Goal: Task Accomplishment & Management: Manage account settings

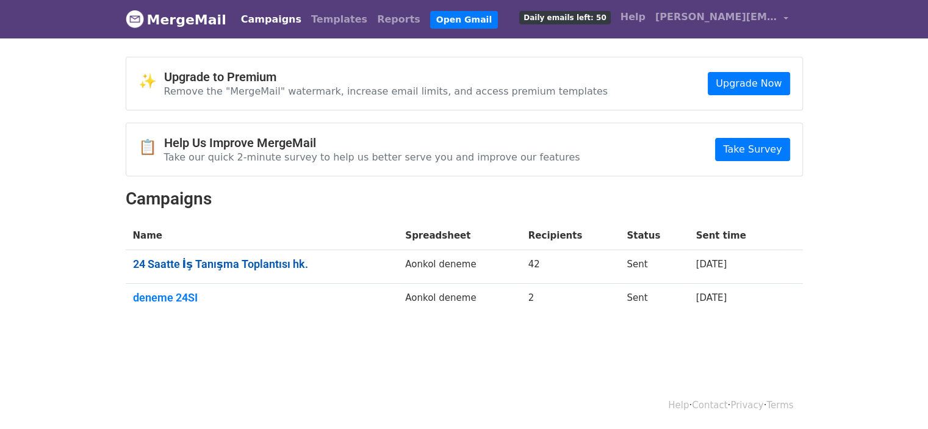
click at [248, 267] on link "24 Saatte İş Tanışma Toplantısı hk." at bounding box center [262, 263] width 258 height 13
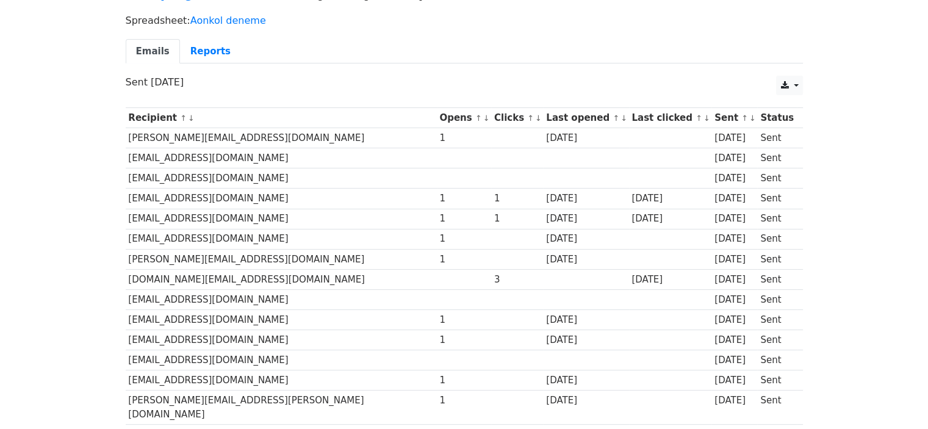
scroll to position [61, 0]
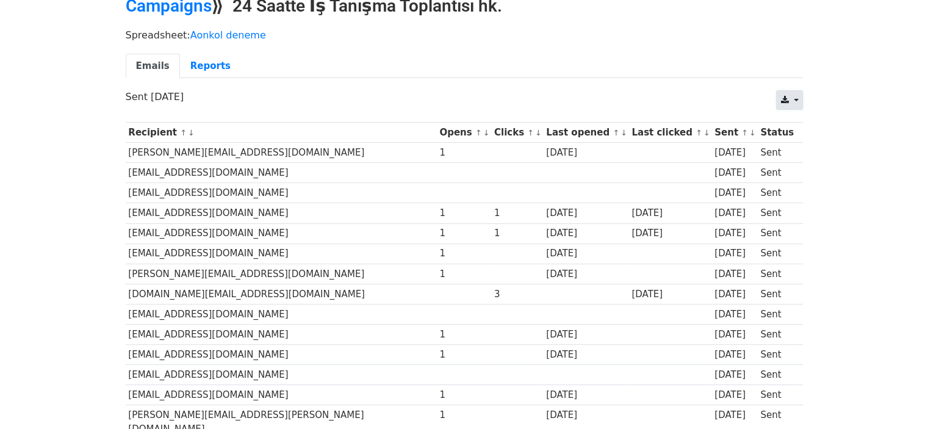
click at [791, 95] on link at bounding box center [789, 100] width 26 height 20
click at [803, 145] on link "Excel" at bounding box center [804, 148] width 55 height 20
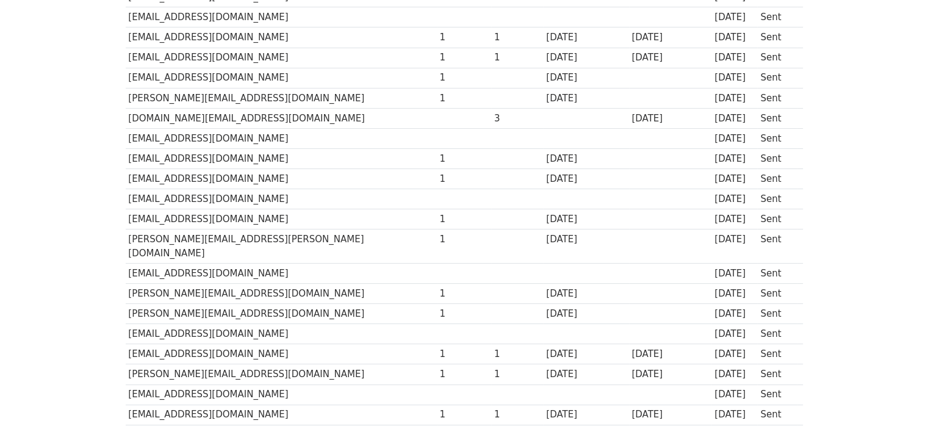
scroll to position [0, 0]
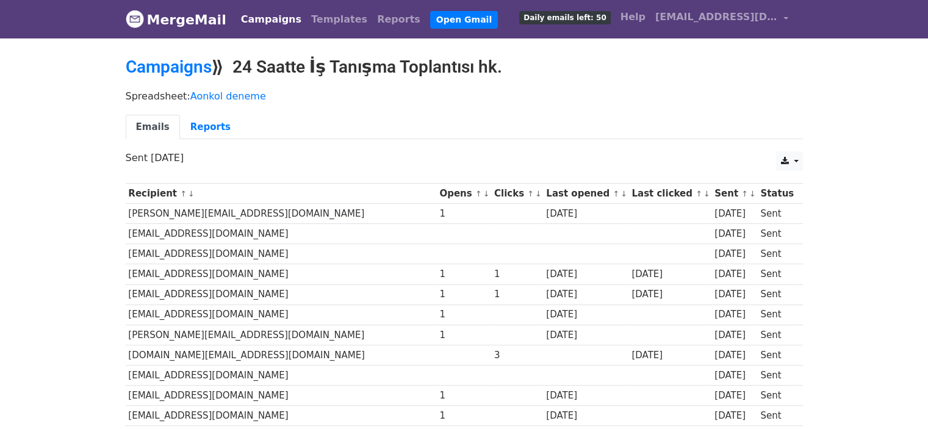
click at [212, 153] on p "Sent [DATE]" at bounding box center [464, 157] width 677 height 13
click at [251, 7] on link "Campaigns" at bounding box center [271, 19] width 70 height 24
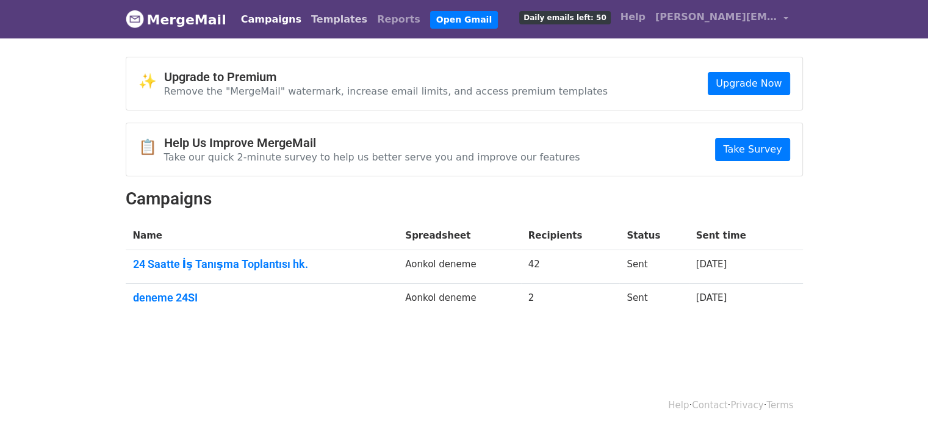
click at [308, 18] on link "Templates" at bounding box center [339, 19] width 66 height 24
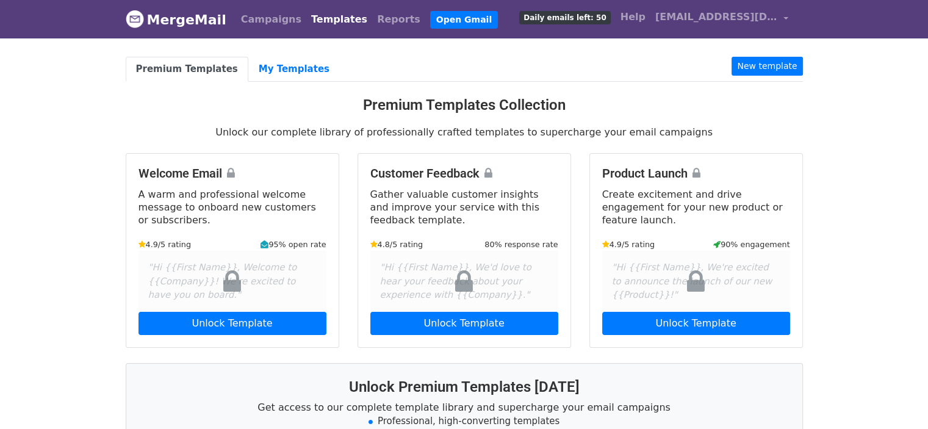
click at [215, 23] on link "MergeMail" at bounding box center [176, 20] width 101 height 26
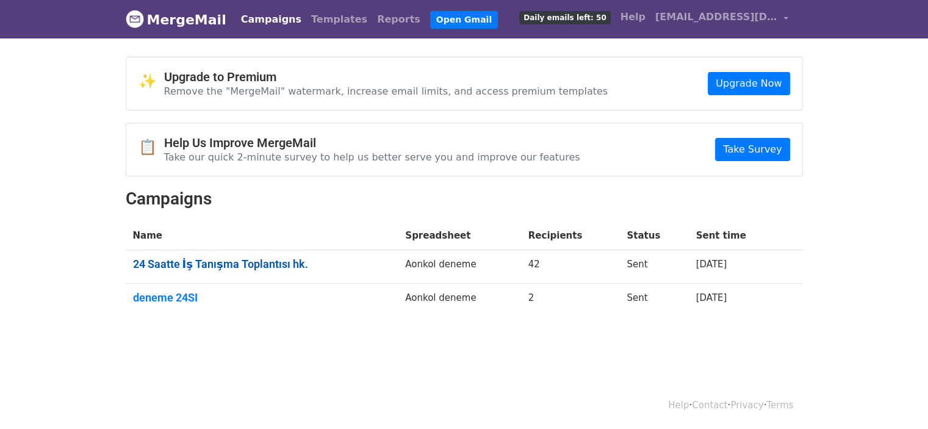
click at [156, 260] on link "24 Saatte İş Tanışma Toplantısı hk." at bounding box center [262, 263] width 258 height 13
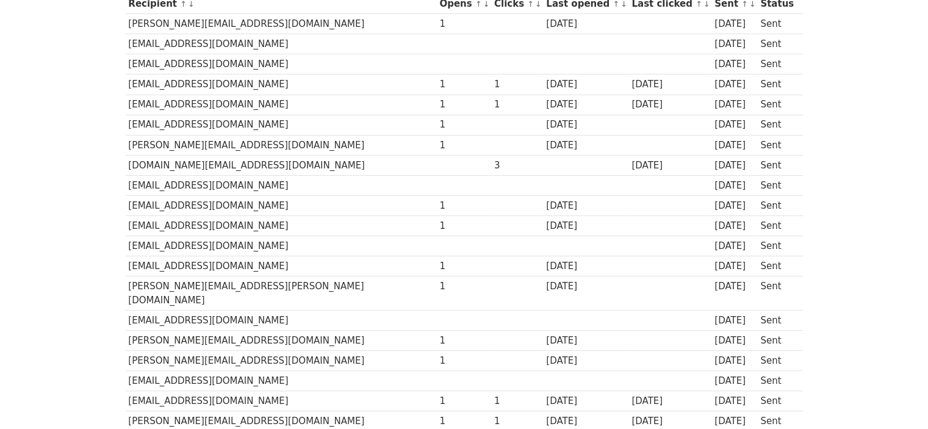
scroll to position [366, 0]
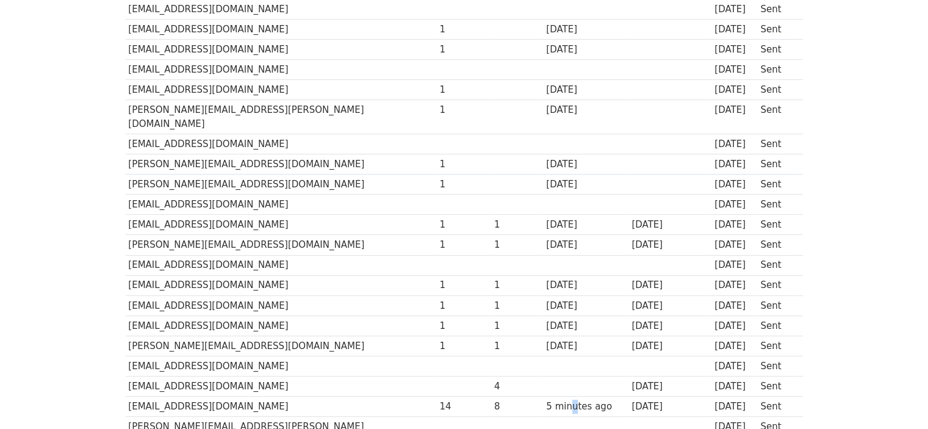
click at [546, 400] on div "5 minutes ago" at bounding box center [585, 407] width 79 height 14
drag, startPoint x: 439, startPoint y: 392, endPoint x: 408, endPoint y: 389, distance: 31.3
click at [494, 400] on div "8" at bounding box center [517, 407] width 46 height 14
click at [359, 398] on tbody "Recipient ↑ ↓ Opens ↑ ↓ Clicks ↑ ↓ Last opened ↑ ↓ Last clicked ↑ ↓ Sent ↑ ↓ St…" at bounding box center [464, 266] width 677 height 896
click at [187, 397] on td "[EMAIL_ADDRESS][DOMAIN_NAME]" at bounding box center [281, 407] width 311 height 20
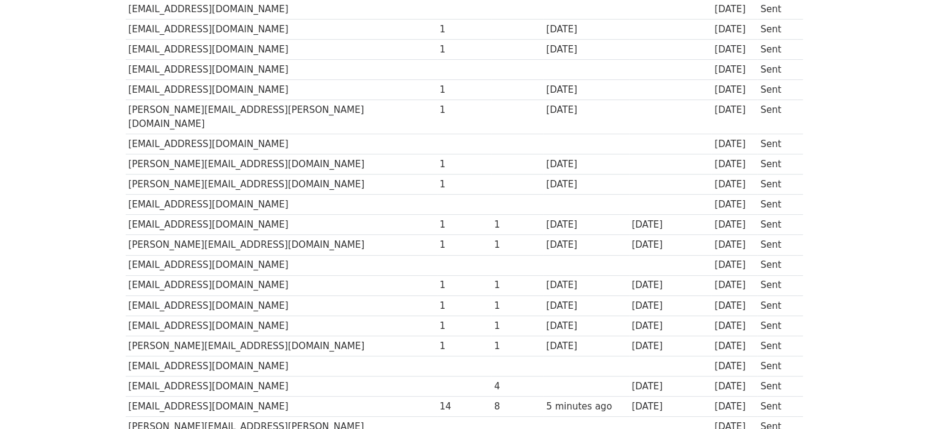
click at [182, 397] on td "[EMAIL_ADDRESS][DOMAIN_NAME]" at bounding box center [281, 407] width 311 height 20
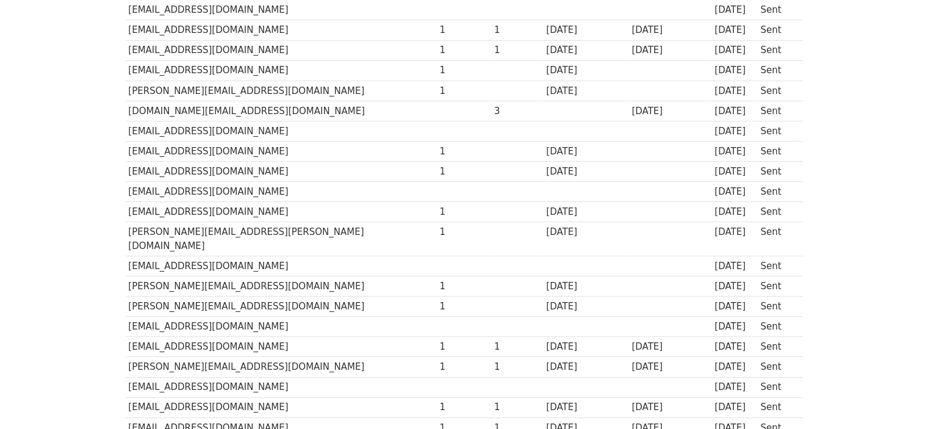
scroll to position [0, 0]
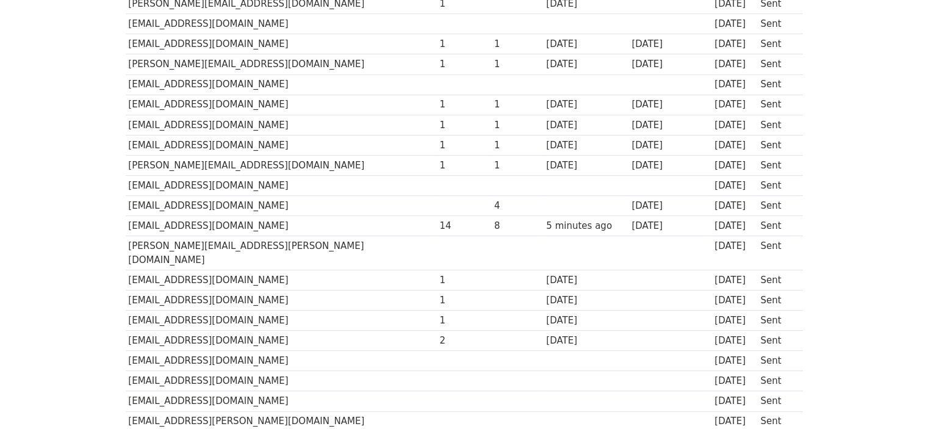
scroll to position [549, 0]
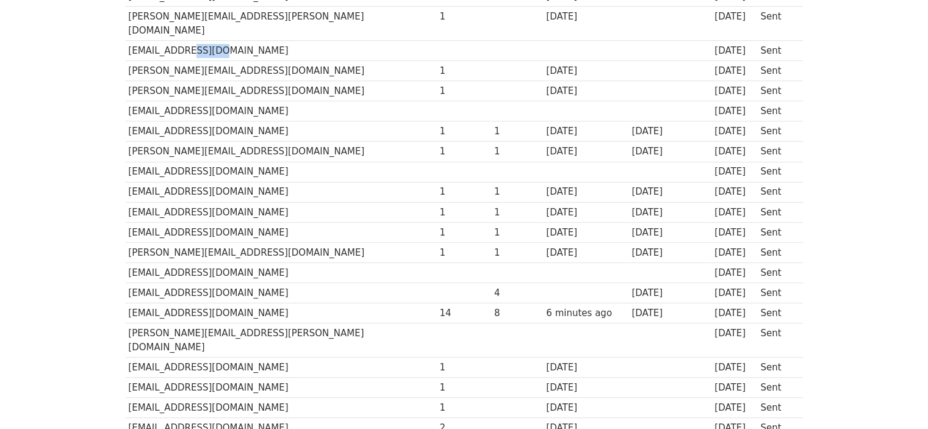
scroll to position [488, 0]
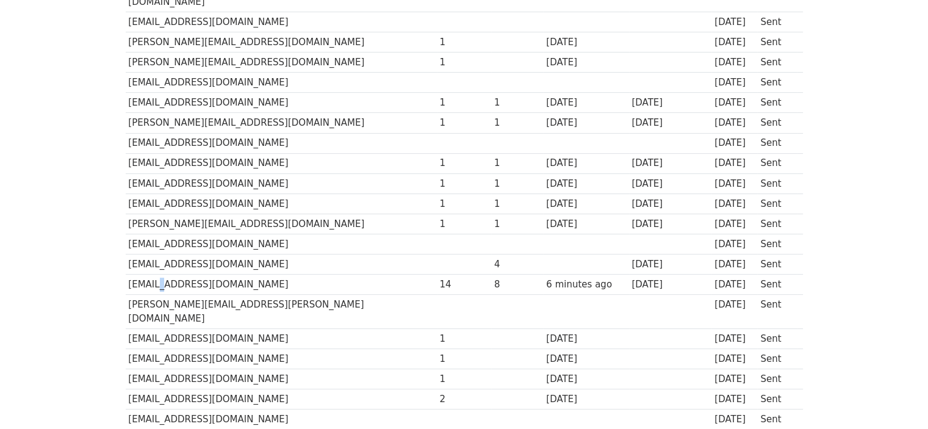
click at [153, 275] on td "[EMAIL_ADDRESS][DOMAIN_NAME]" at bounding box center [281, 285] width 311 height 20
click at [155, 275] on td "[EMAIL_ADDRESS][DOMAIN_NAME]" at bounding box center [281, 285] width 311 height 20
click at [546, 278] on div "6 minutes ago" at bounding box center [585, 285] width 79 height 14
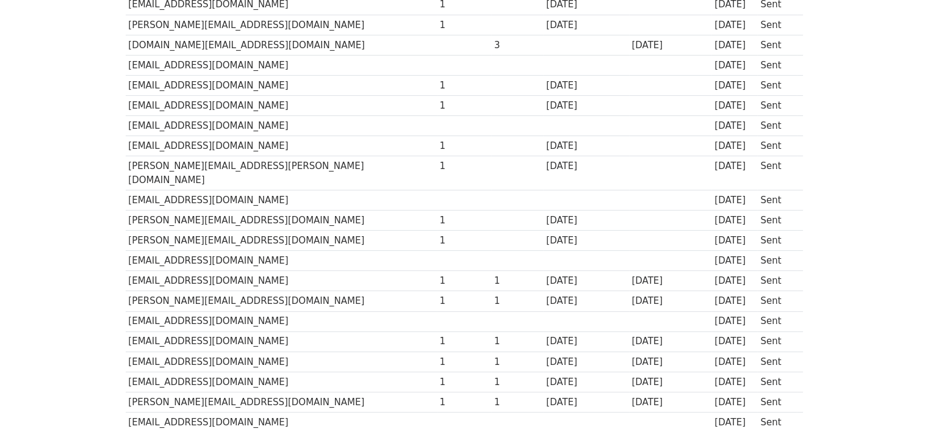
scroll to position [176, 0]
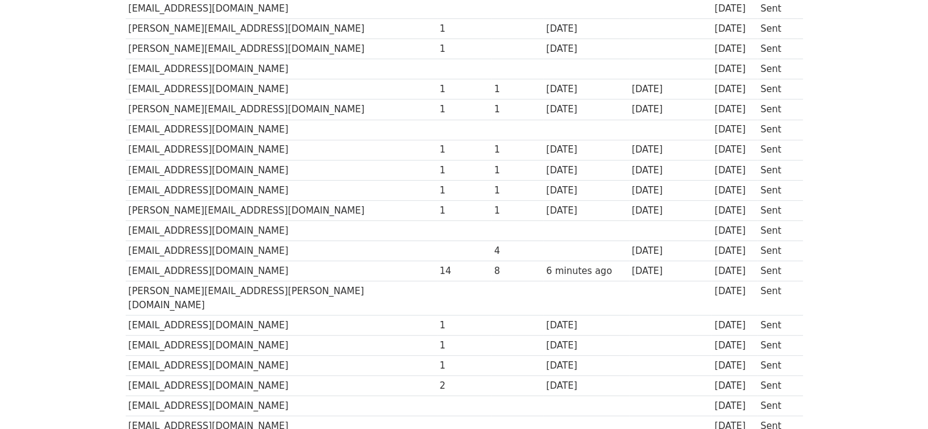
scroll to position [481, 0]
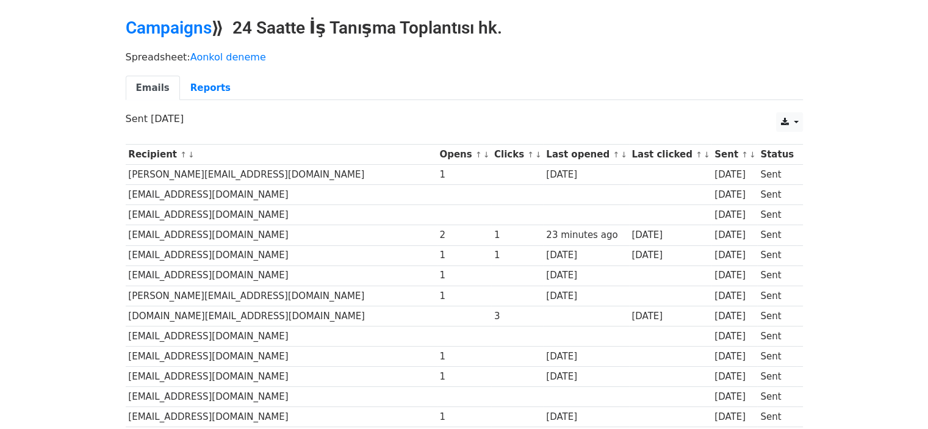
scroll to position [61, 0]
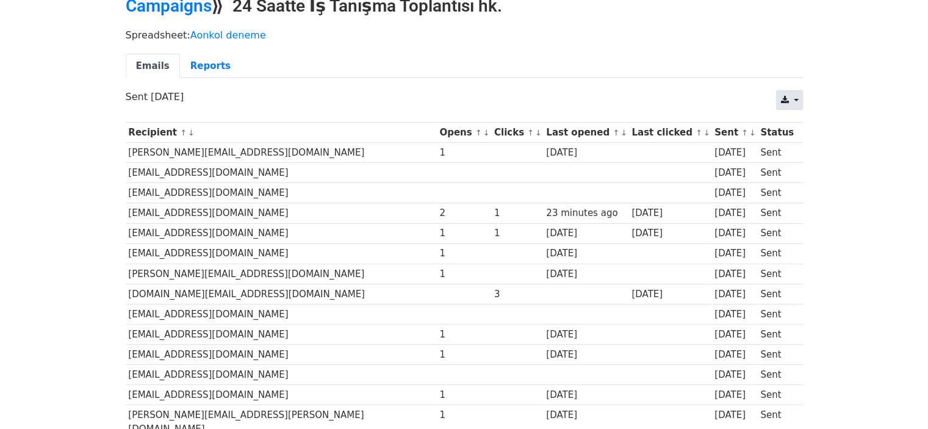
click at [781, 102] on icon at bounding box center [784, 100] width 8 height 9
click at [798, 140] on link "Excel" at bounding box center [804, 148] width 55 height 20
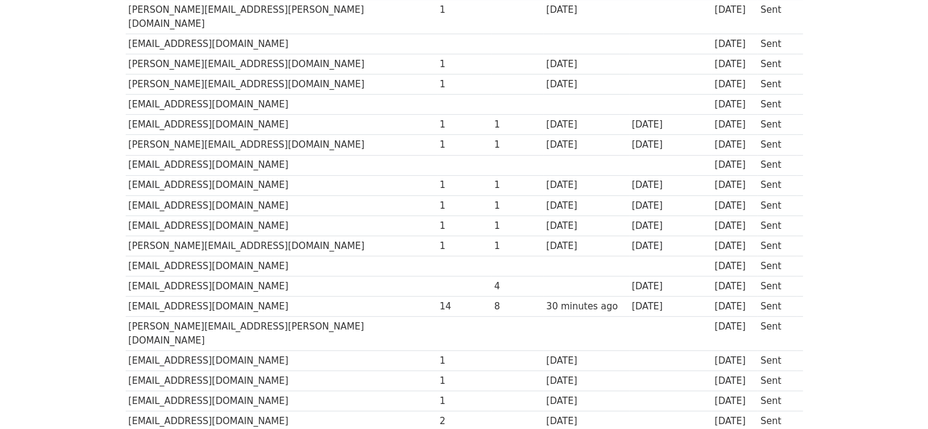
scroll to position [488, 0]
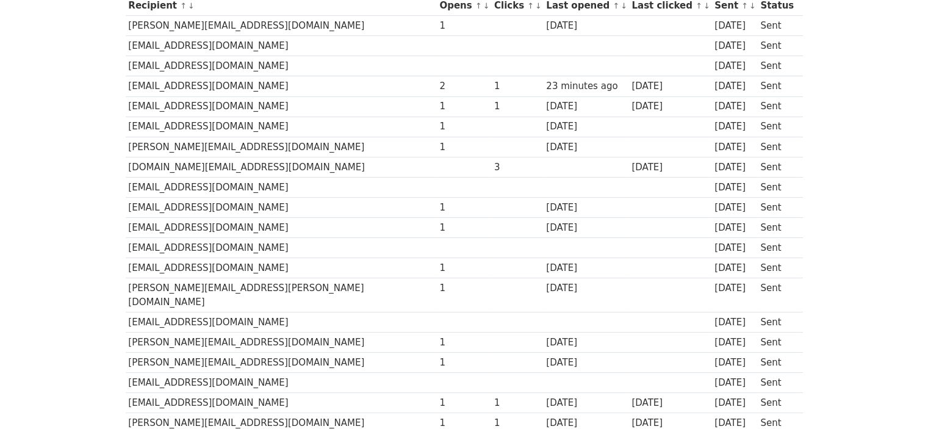
scroll to position [176, 0]
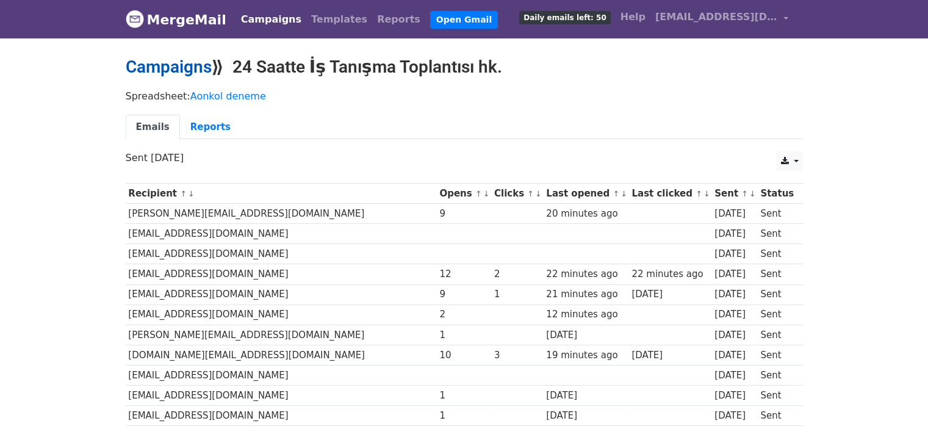
click at [198, 75] on link "Campaigns" at bounding box center [169, 67] width 86 height 20
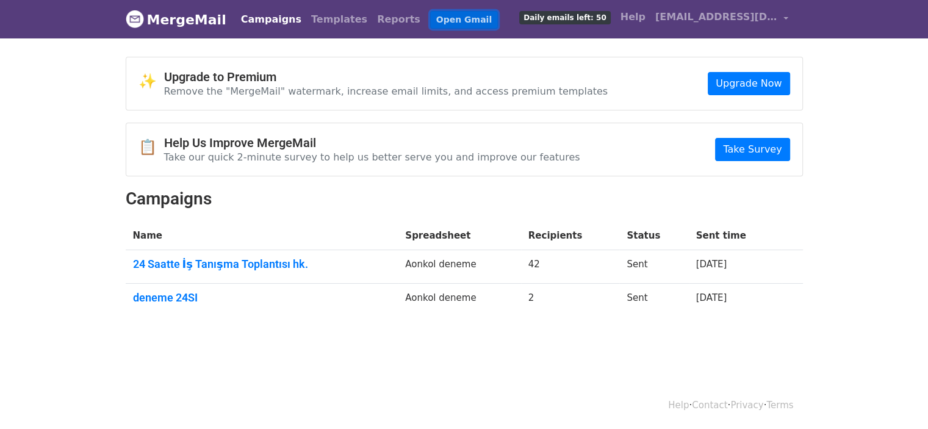
click at [430, 21] on link "Open Gmail" at bounding box center [464, 20] width 68 height 18
click at [213, 260] on link "24 Saatte İş Tanışma Toplantısı hk." at bounding box center [262, 263] width 258 height 13
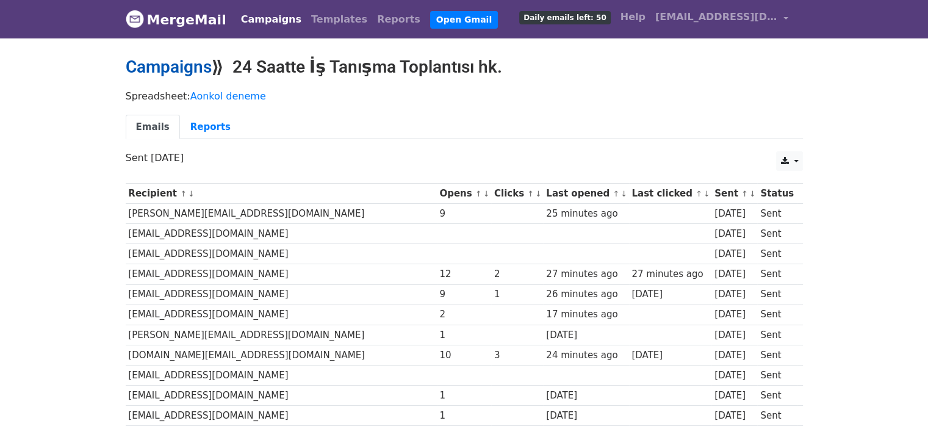
click at [185, 76] on link "Campaigns" at bounding box center [169, 67] width 86 height 20
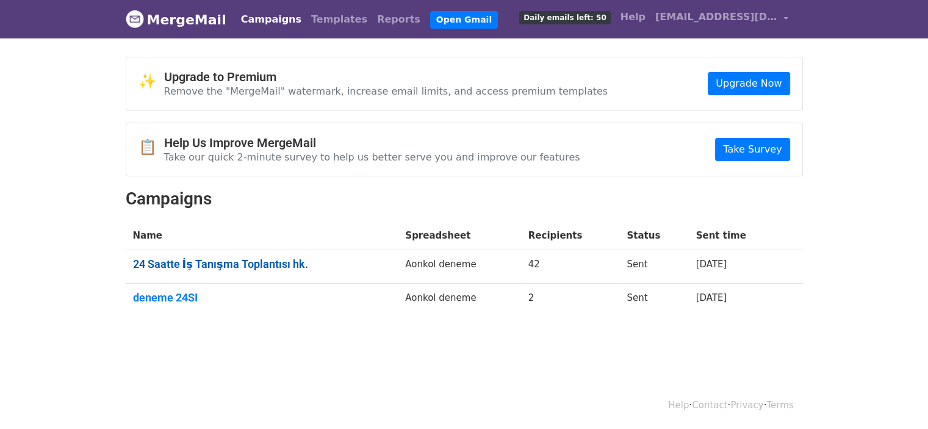
click at [258, 261] on link "24 Saatte İş Tanışma Toplantısı hk." at bounding box center [262, 263] width 258 height 13
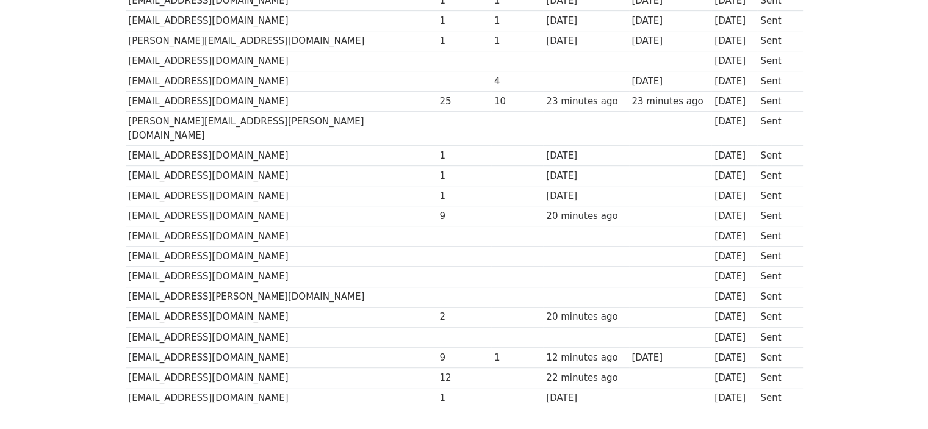
scroll to position [725, 0]
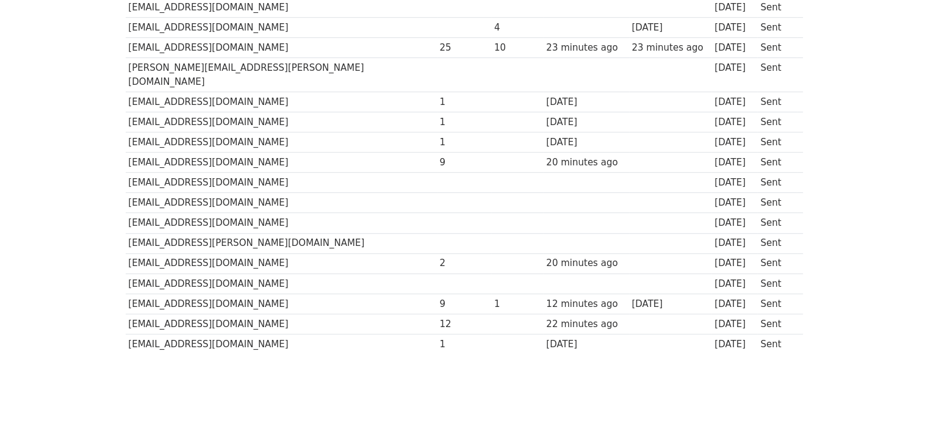
click at [439, 317] on div "12" at bounding box center [463, 324] width 49 height 14
click at [437, 314] on td "12" at bounding box center [464, 324] width 55 height 20
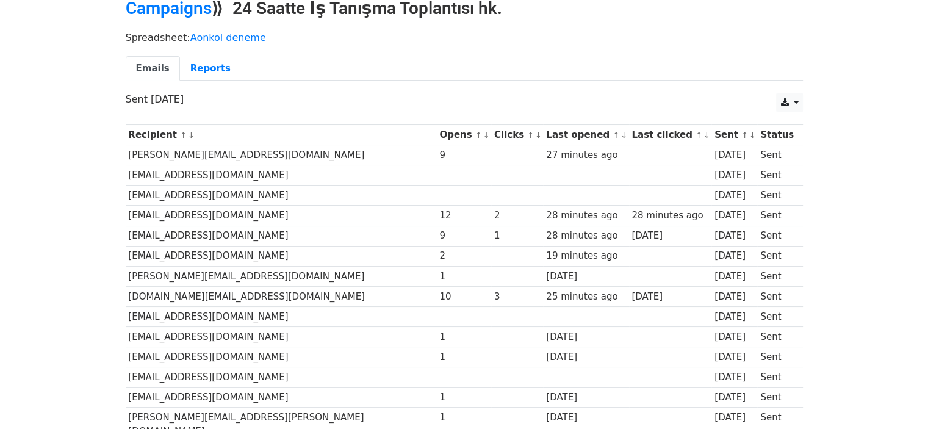
scroll to position [0, 0]
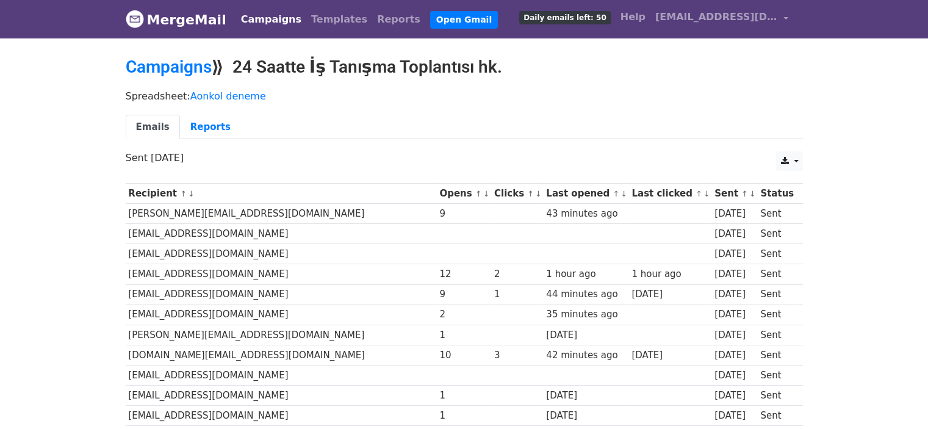
click at [175, 77] on div "Campaigns ⟫ 24 Saatte İş Tanışma Toplantısı hk." at bounding box center [464, 70] width 695 height 27
click at [176, 71] on link "Campaigns" at bounding box center [169, 67] width 86 height 20
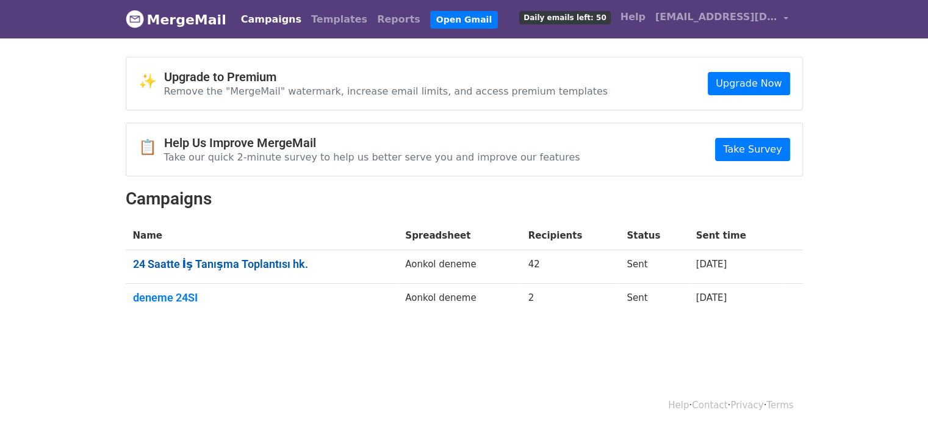
click at [276, 263] on link "24 Saatte İş Tanışma Toplantısı hk." at bounding box center [262, 263] width 258 height 13
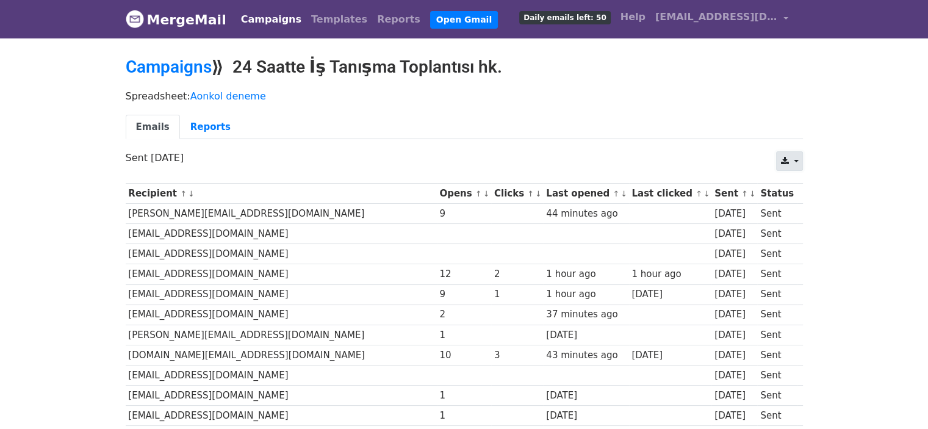
click at [789, 158] on link at bounding box center [789, 161] width 26 height 20
click at [795, 208] on link "Excel" at bounding box center [804, 209] width 55 height 20
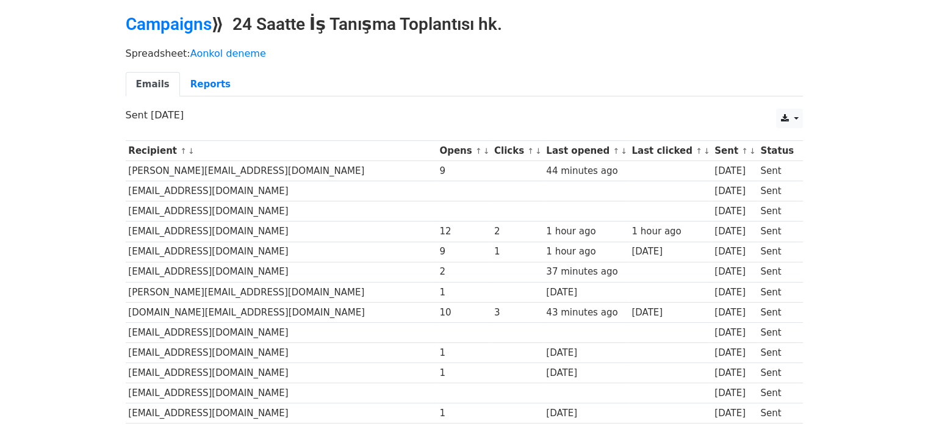
scroll to position [122, 0]
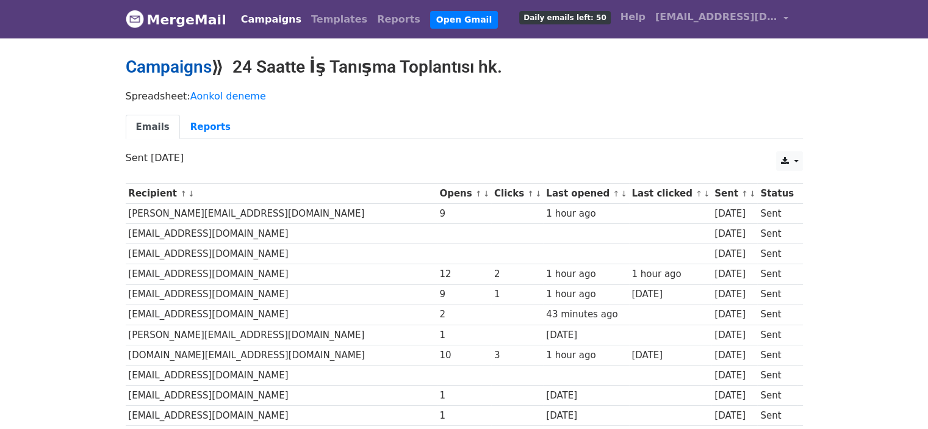
click at [173, 65] on link "Campaigns" at bounding box center [169, 67] width 86 height 20
click at [713, 21] on span "[EMAIL_ADDRESS][DOMAIN_NAME]" at bounding box center [716, 17] width 122 height 15
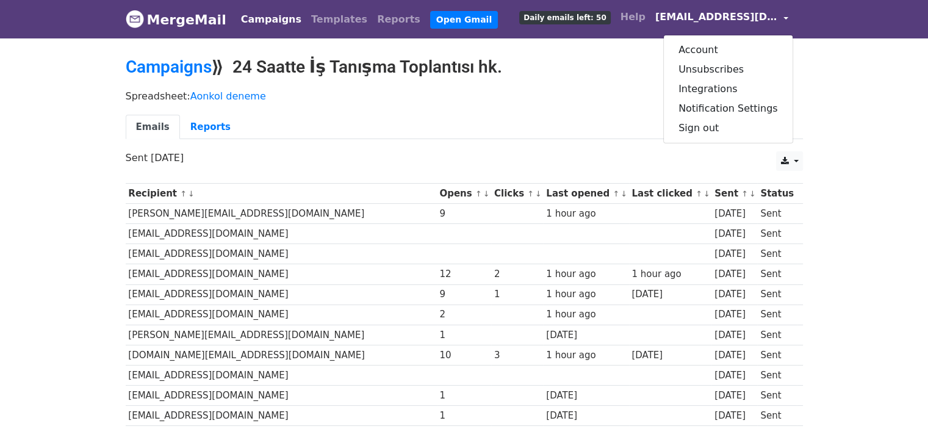
click at [632, 90] on p "Spreadsheet: Aonkol deneme" at bounding box center [464, 96] width 677 height 13
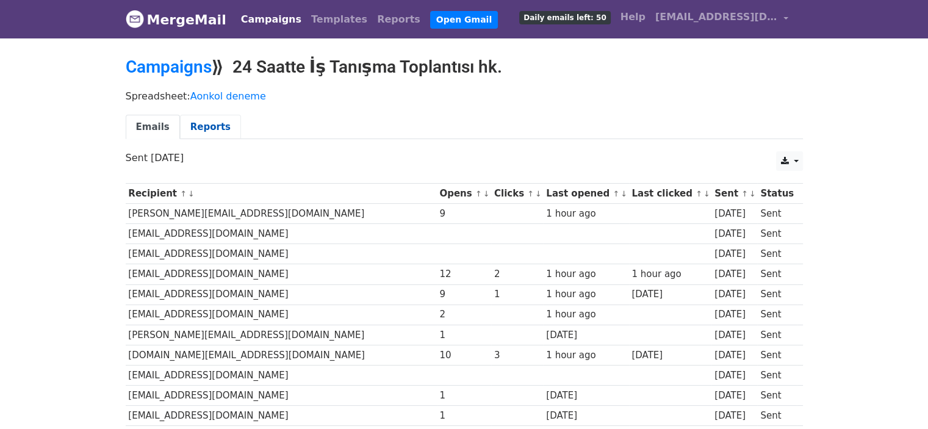
click at [196, 127] on link "Reports" at bounding box center [210, 127] width 61 height 25
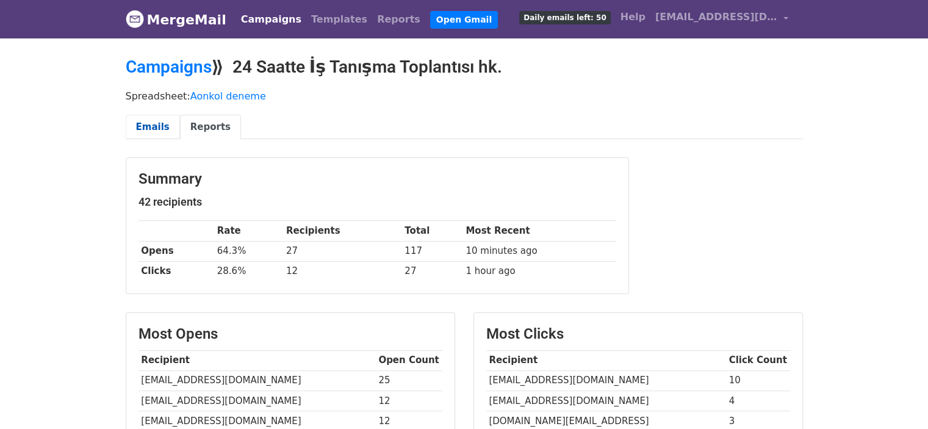
click at [158, 123] on link "Emails" at bounding box center [153, 127] width 54 height 25
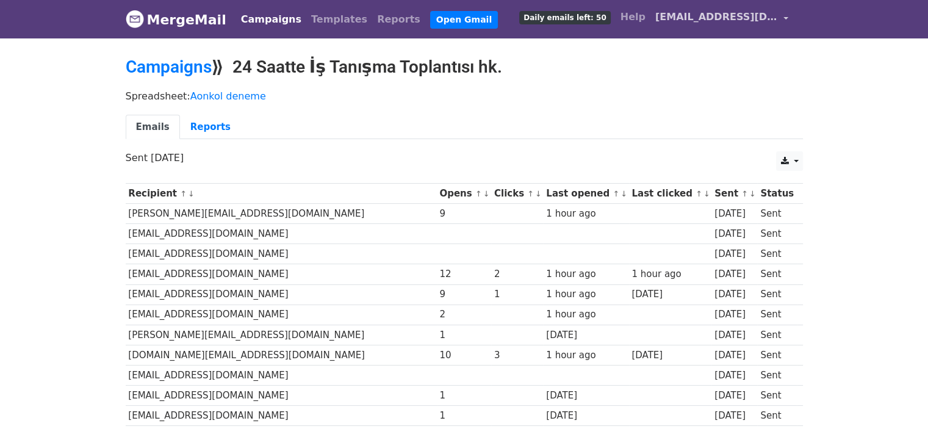
click at [705, 23] on span "[EMAIL_ADDRESS][DOMAIN_NAME]" at bounding box center [716, 17] width 122 height 15
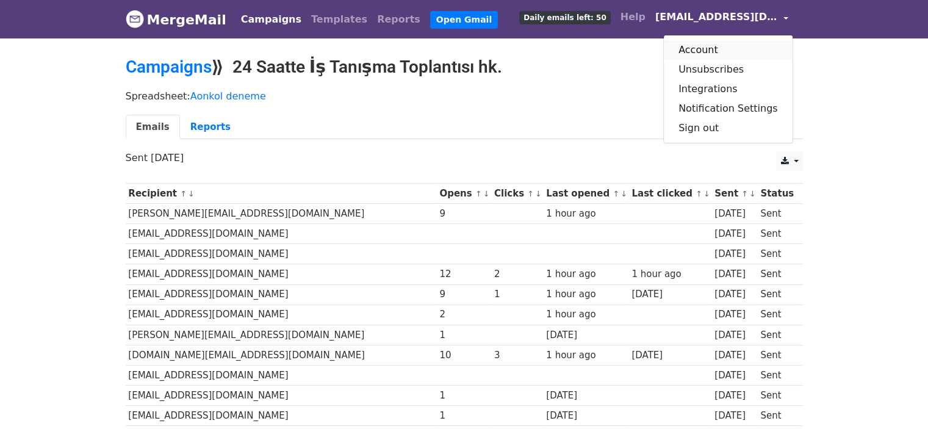
click at [695, 51] on link "Account" at bounding box center [728, 50] width 129 height 20
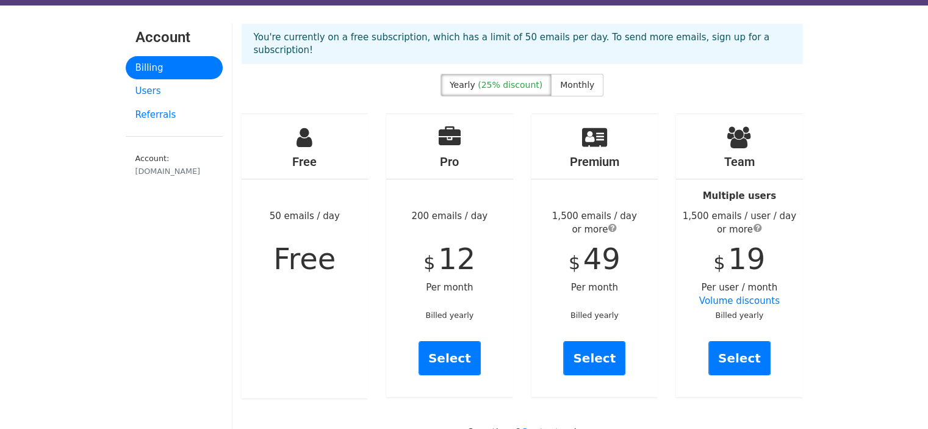
scroll to position [34, 0]
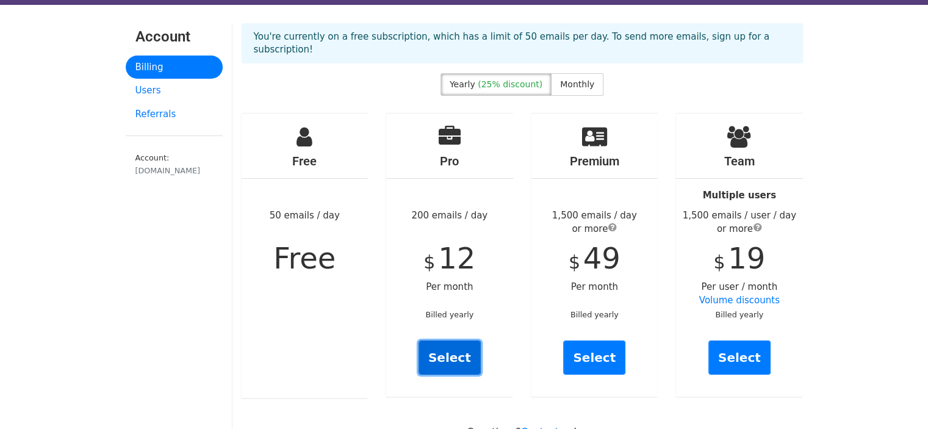
click at [444, 340] on link "Select" at bounding box center [450, 357] width 62 height 34
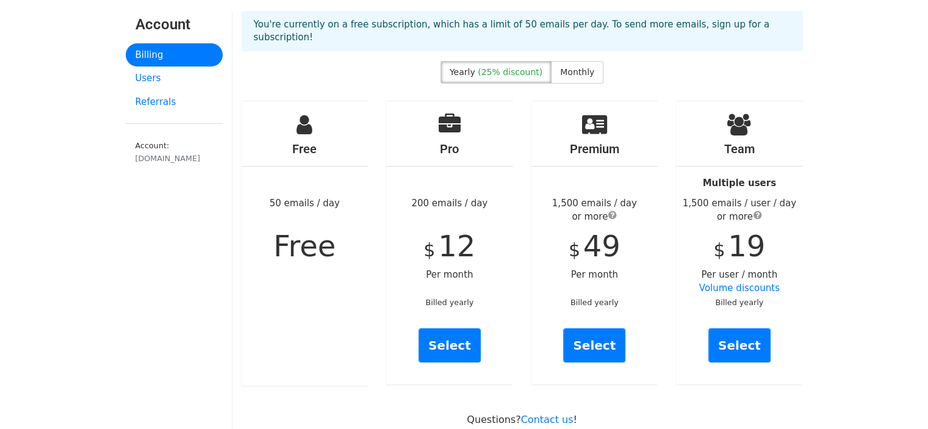
scroll to position [0, 0]
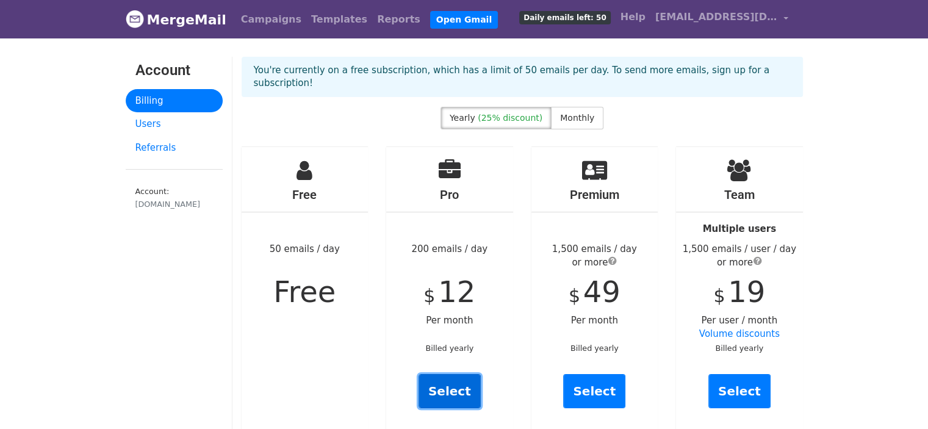
click at [450, 374] on link "Select" at bounding box center [450, 391] width 62 height 34
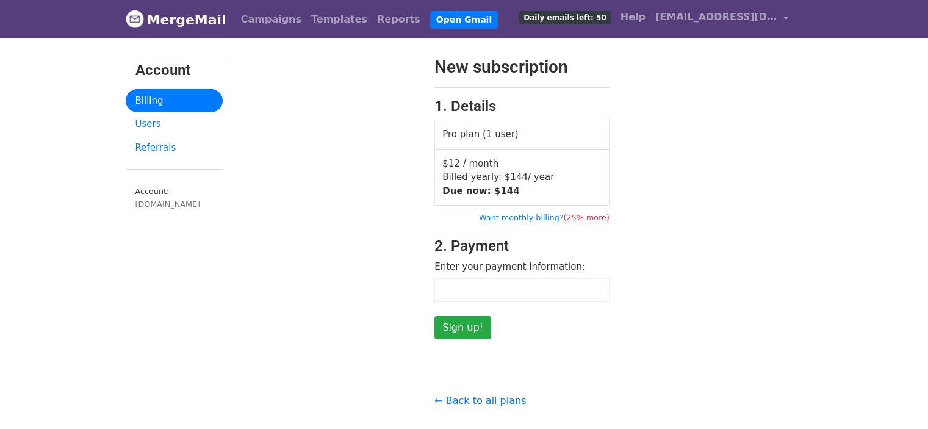
scroll to position [7, 0]
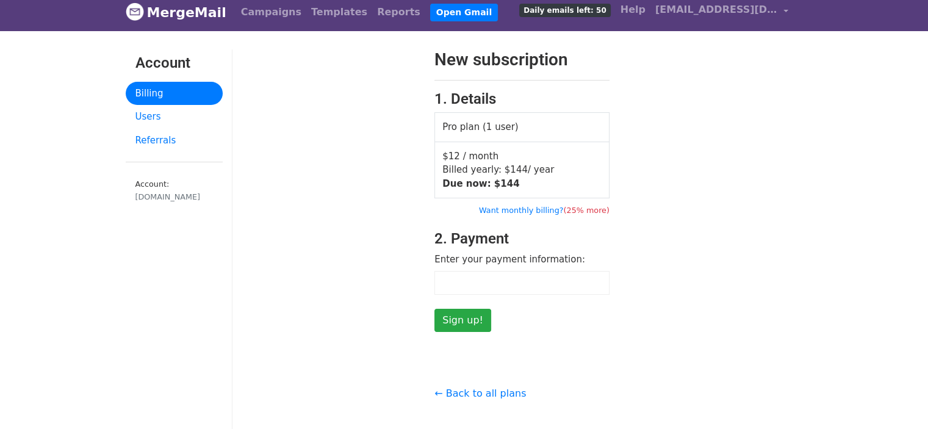
click at [205, 15] on link "MergeMail" at bounding box center [176, 12] width 101 height 26
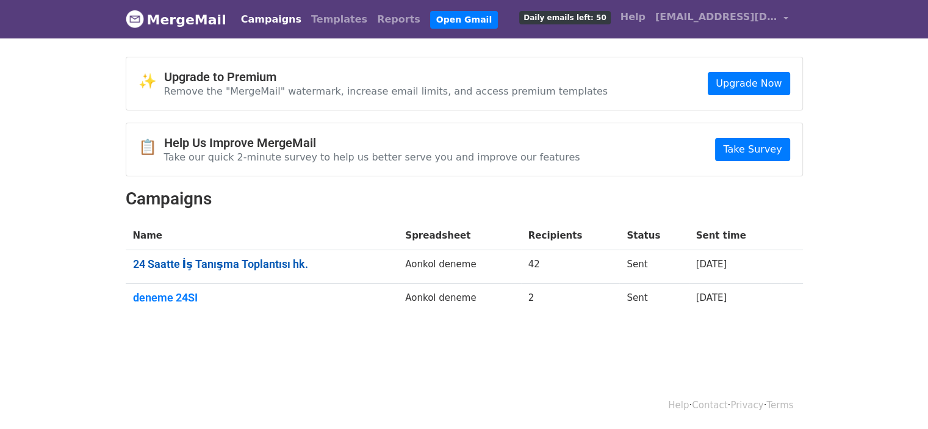
click at [169, 262] on link "24 Saatte İş Tanışma Toplantısı hk." at bounding box center [262, 263] width 258 height 13
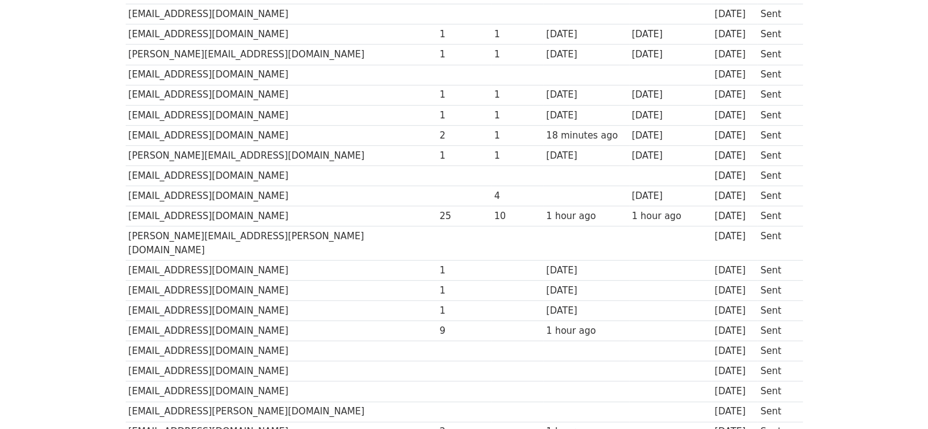
scroll to position [610, 0]
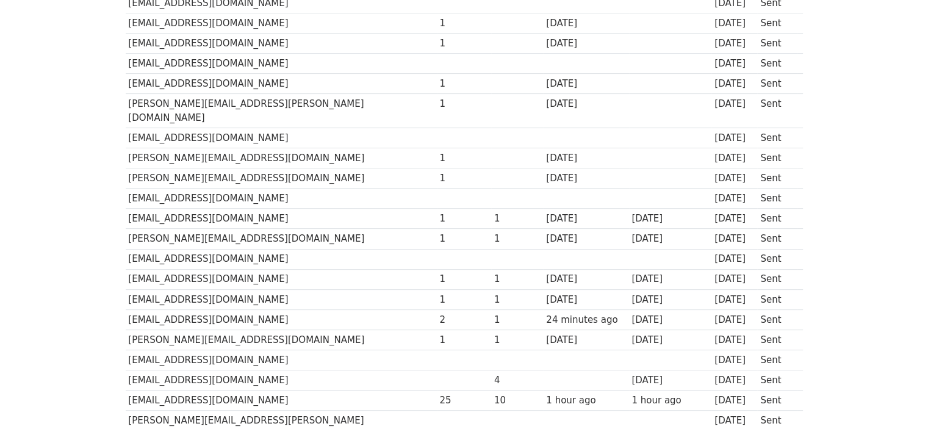
scroll to position [362, 0]
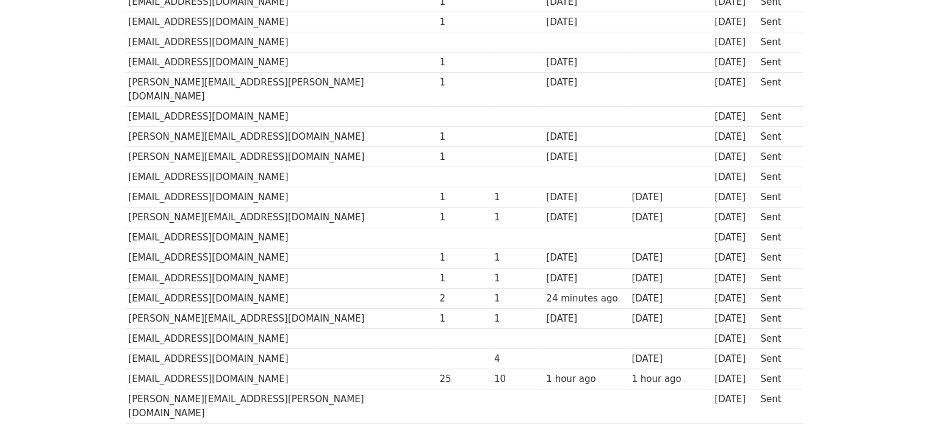
scroll to position [423, 0]
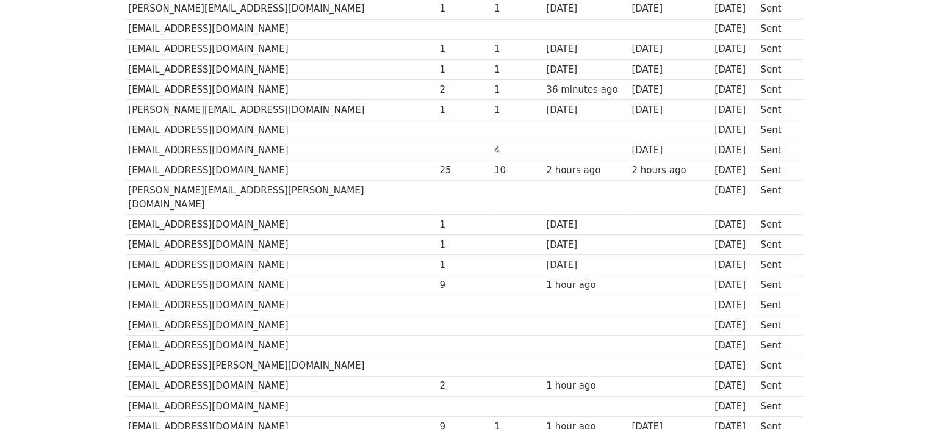
scroll to position [663, 0]
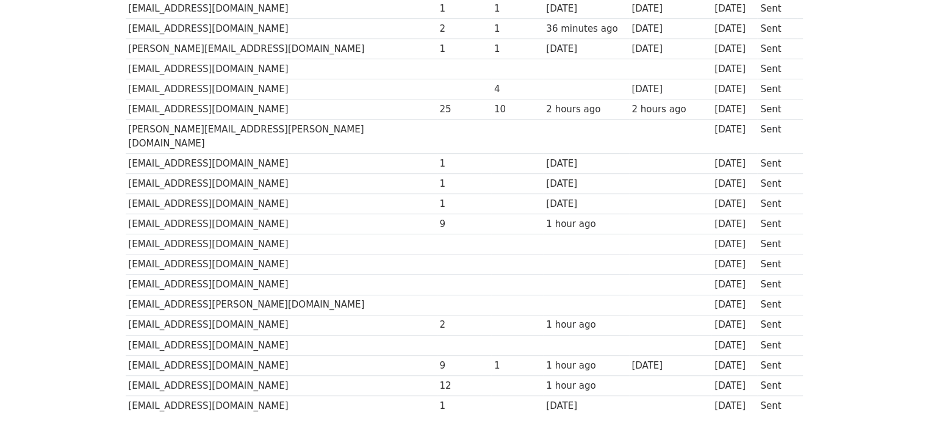
click at [214, 315] on td "[EMAIL_ADDRESS][DOMAIN_NAME]" at bounding box center [281, 325] width 311 height 20
click at [224, 355] on td "[EMAIL_ADDRESS][DOMAIN_NAME]" at bounding box center [281, 365] width 311 height 20
click at [227, 355] on td "[EMAIL_ADDRESS][DOMAIN_NAME]" at bounding box center [281, 365] width 311 height 20
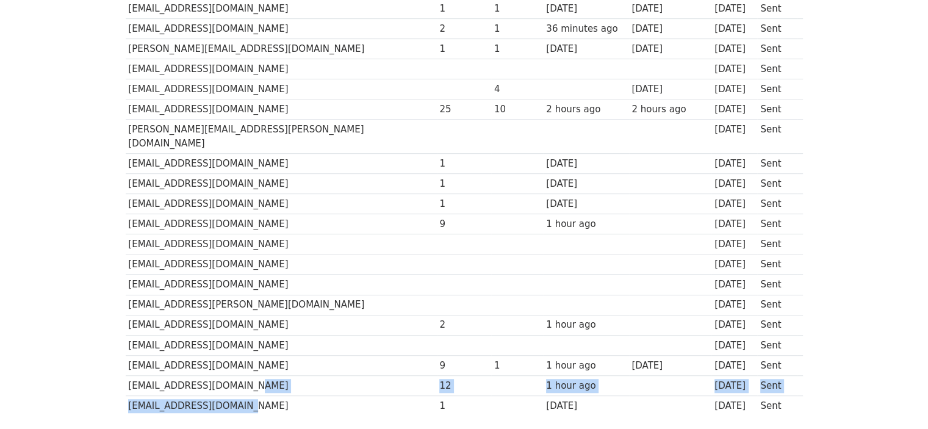
click at [231, 396] on td "[EMAIL_ADDRESS][DOMAIN_NAME]" at bounding box center [281, 406] width 311 height 20
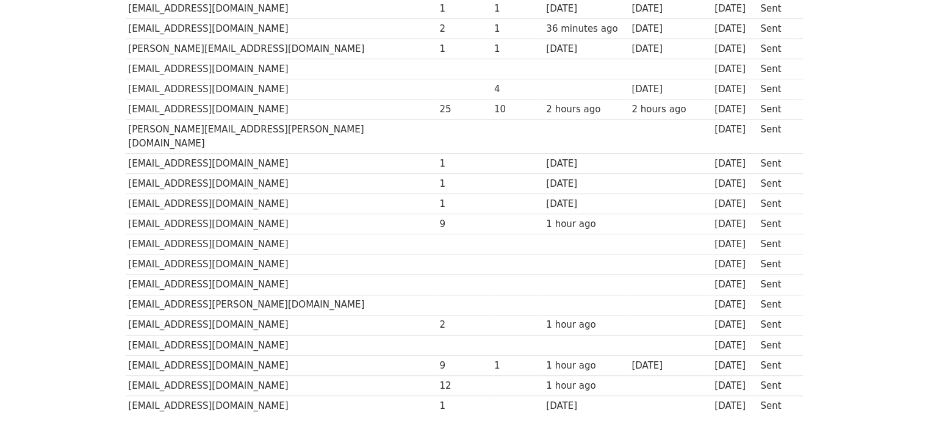
click at [229, 396] on td "[EMAIL_ADDRESS][DOMAIN_NAME]" at bounding box center [281, 406] width 311 height 20
